Goal: Information Seeking & Learning: Learn about a topic

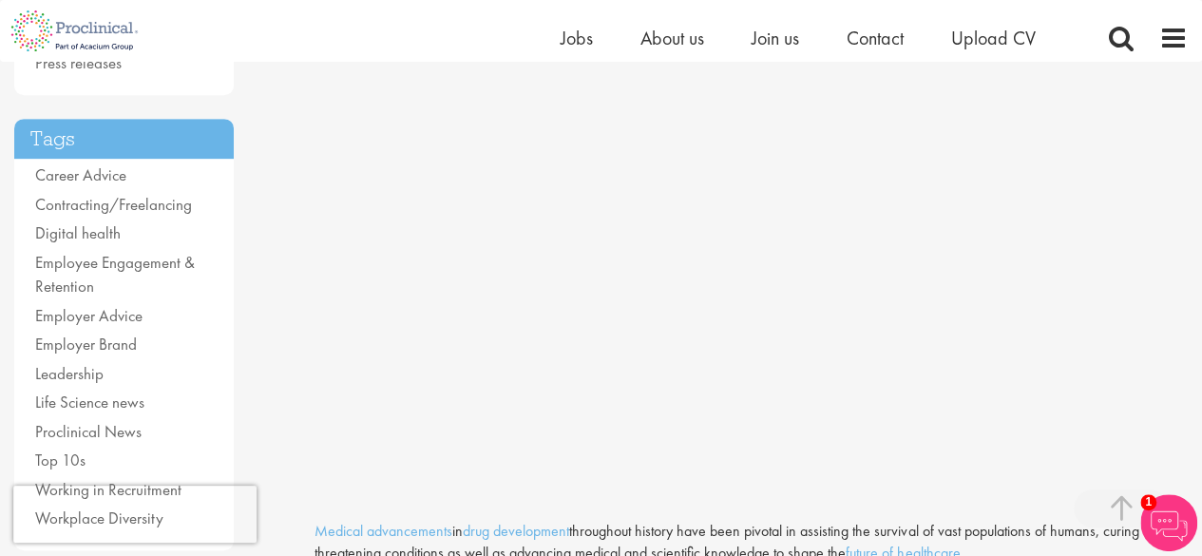
scroll to position [760, 0]
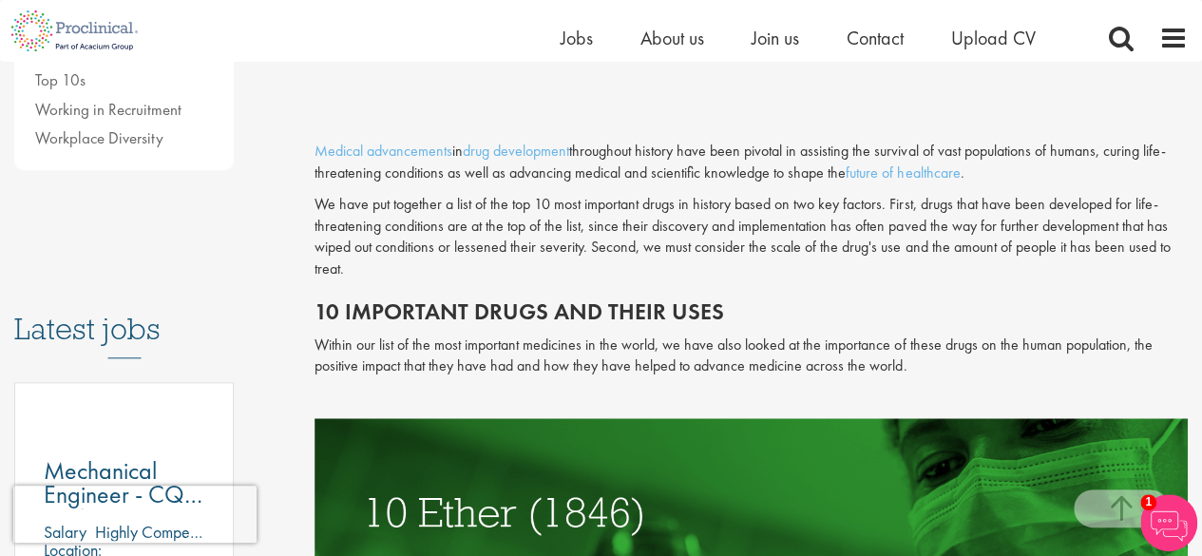
click at [872, 264] on p "We have put together a list of the top 10 most important drugs in history based…" at bounding box center [750, 237] width 873 height 86
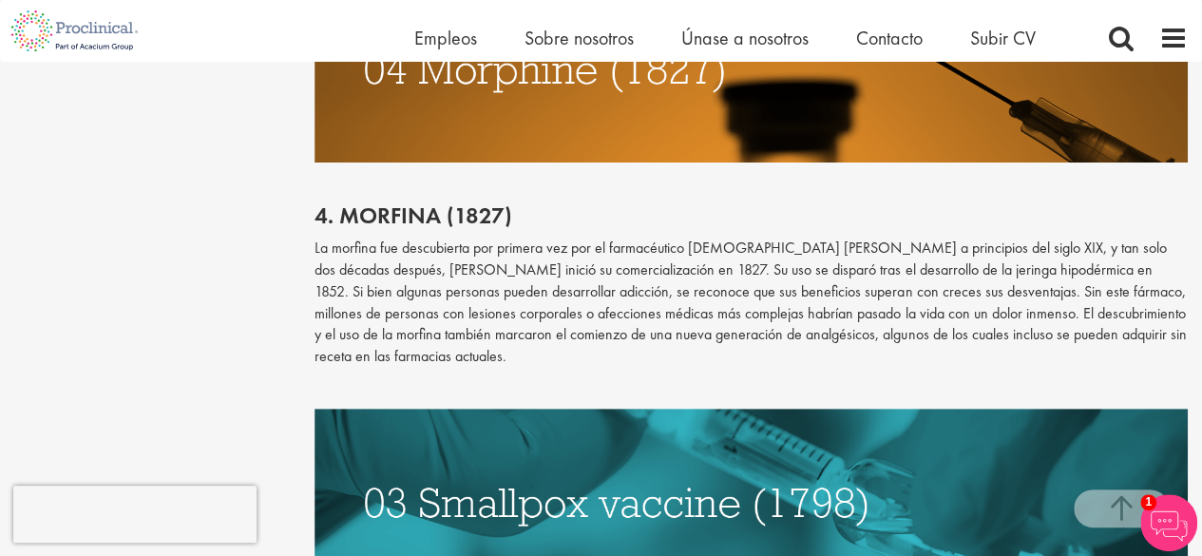
scroll to position [3800, 0]
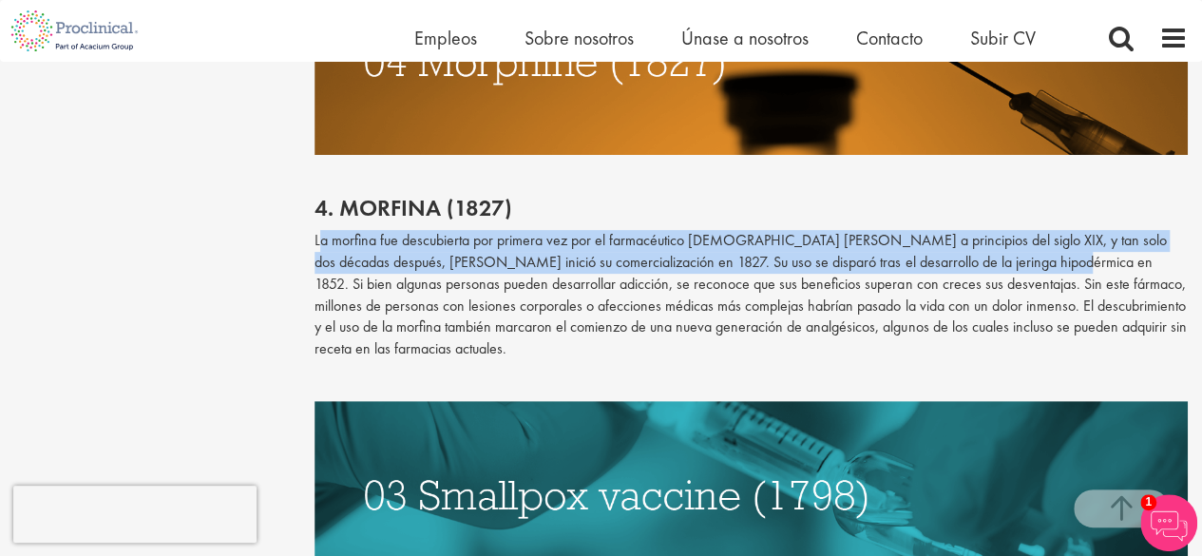
drag, startPoint x: 317, startPoint y: 249, endPoint x: 1032, endPoint y: 253, distance: 714.4
click at [1032, 253] on font "La morfina fue descubierta por primera vez por el farmacéutico [DEMOGRAPHIC_DAT…" at bounding box center [749, 294] width 871 height 128
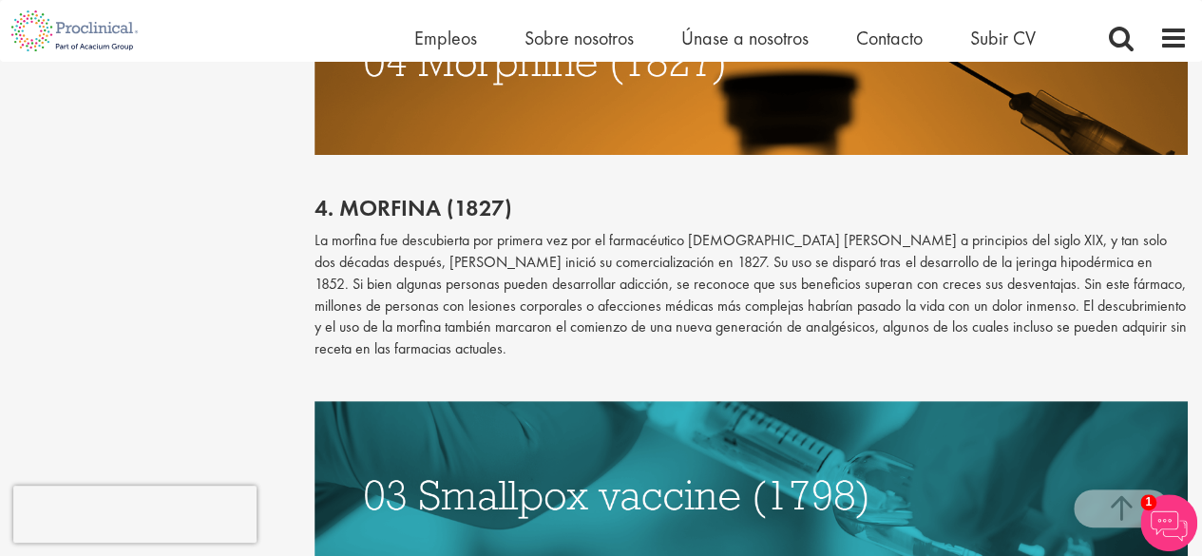
click at [936, 345] on p "La morfina fue descubierta por primera vez por el farmacéutico [DEMOGRAPHIC_DAT…" at bounding box center [750, 295] width 873 height 130
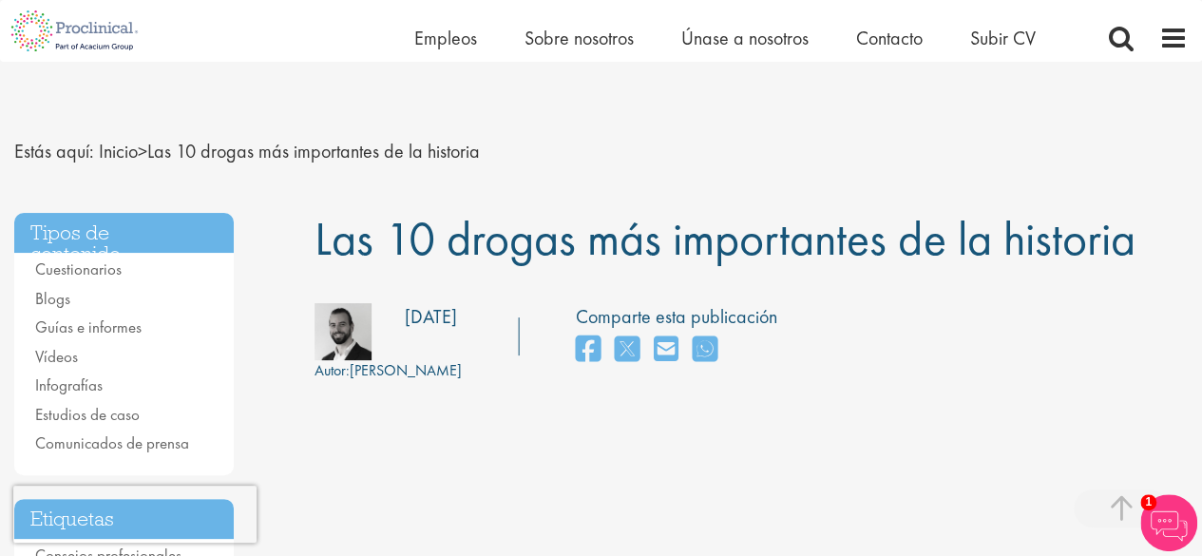
scroll to position [570, 0]
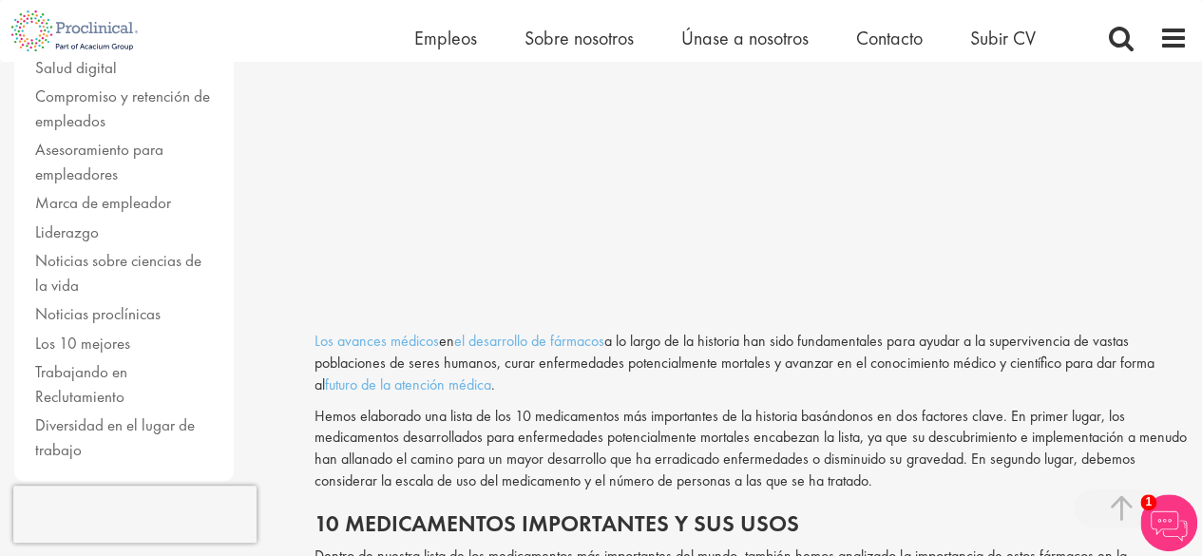
click at [648, 428] on font "Hemos elaborado una lista de los 10 medicamentos más importantes de la historia…" at bounding box center [749, 449] width 871 height 86
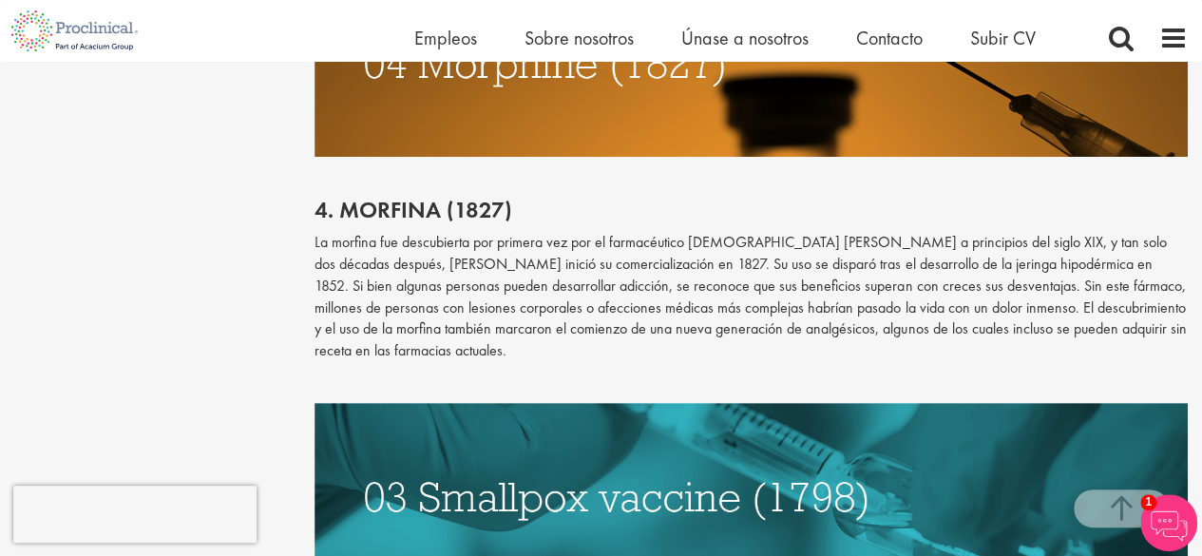
scroll to position [3800, 0]
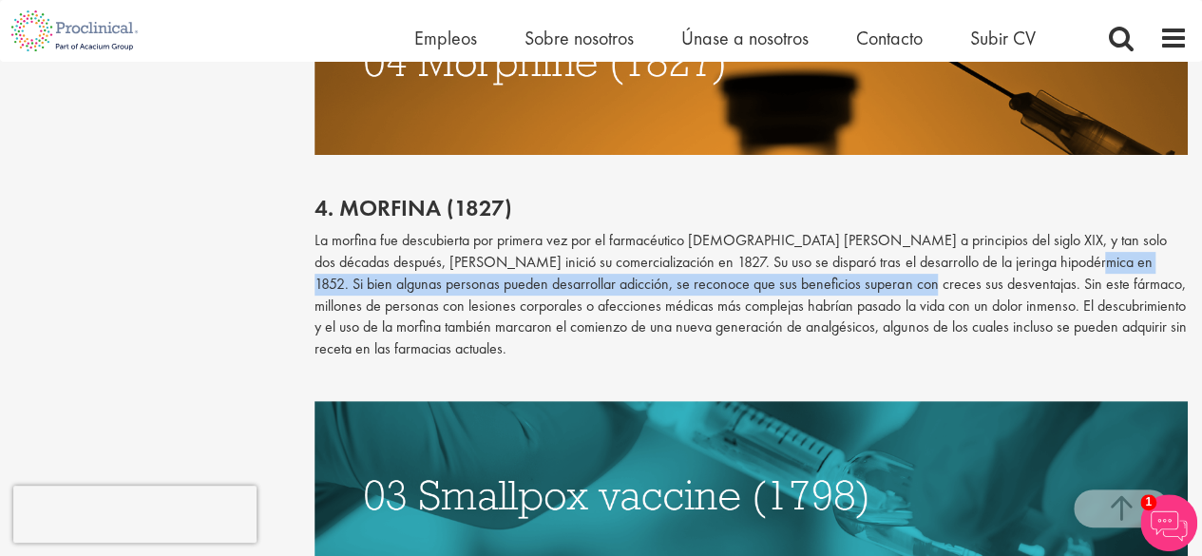
drag, startPoint x: 1045, startPoint y: 258, endPoint x: 882, endPoint y: 290, distance: 166.4
click at [882, 290] on font "La morfina fue descubierta por primera vez por el farmacéutico [DEMOGRAPHIC_DAT…" at bounding box center [749, 294] width 871 height 128
click at [720, 289] on font "La morfina fue descubierta por primera vez por el farmacéutico [DEMOGRAPHIC_DAT…" at bounding box center [749, 294] width 871 height 128
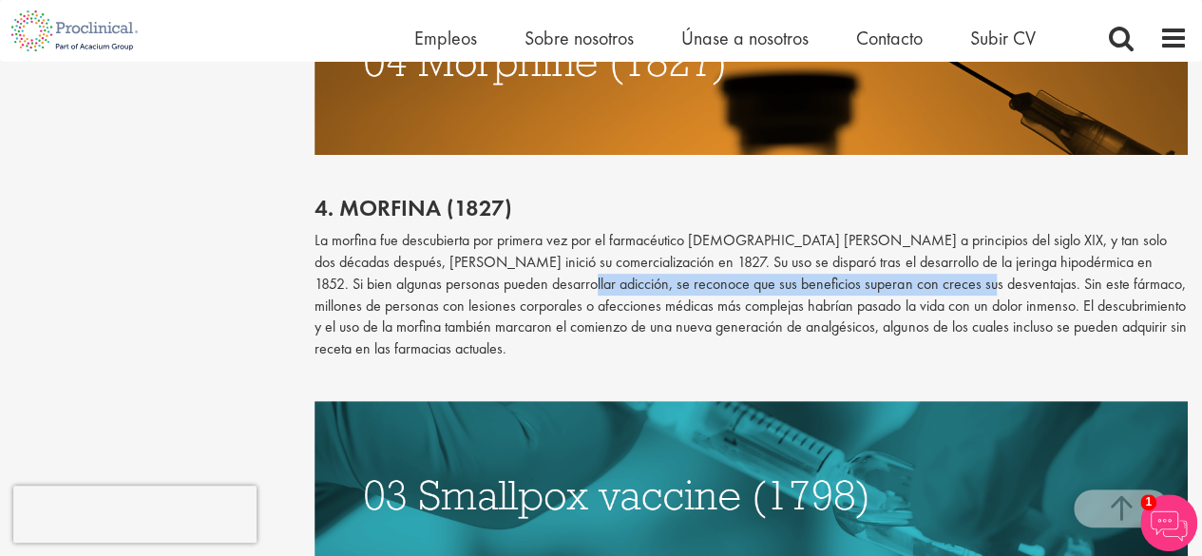
drag, startPoint x: 543, startPoint y: 292, endPoint x: 942, endPoint y: 286, distance: 399.1
click at [942, 286] on font "La morfina fue descubierta por primera vez por el farmacéutico [DEMOGRAPHIC_DAT…" at bounding box center [749, 294] width 871 height 128
copy font "se reconoce que sus beneficios superan con creces sus desventajas."
